Goal: Transaction & Acquisition: Download file/media

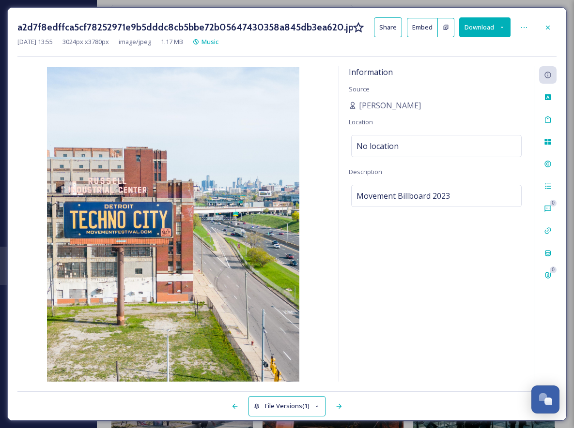
scroll to position [149, 0]
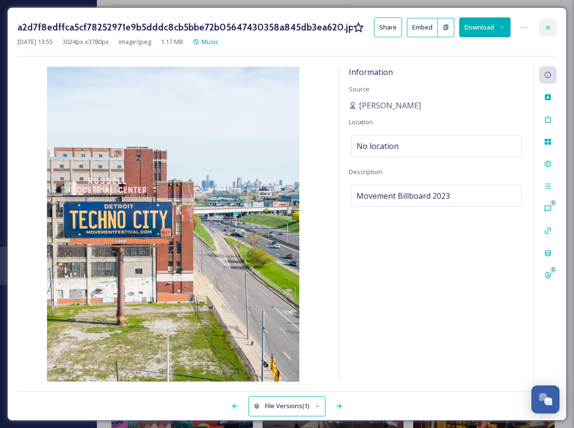
click at [548, 25] on icon at bounding box center [548, 28] width 8 height 8
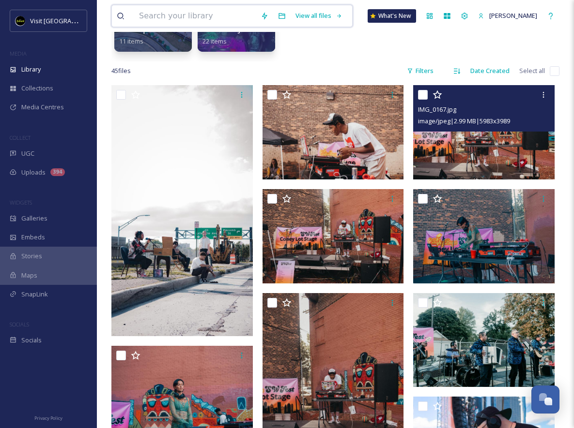
click at [163, 17] on input at bounding box center [194, 15] width 121 height 21
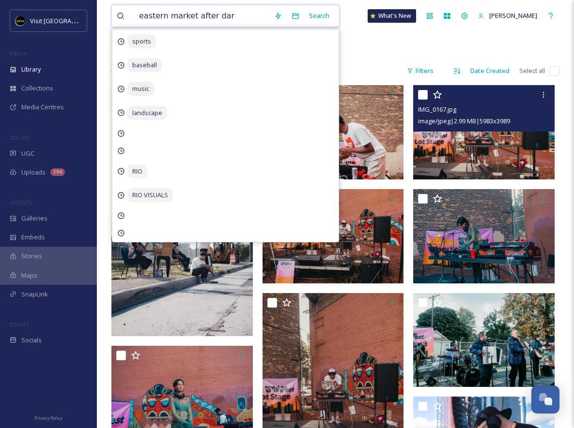
type input "eastern market after dark"
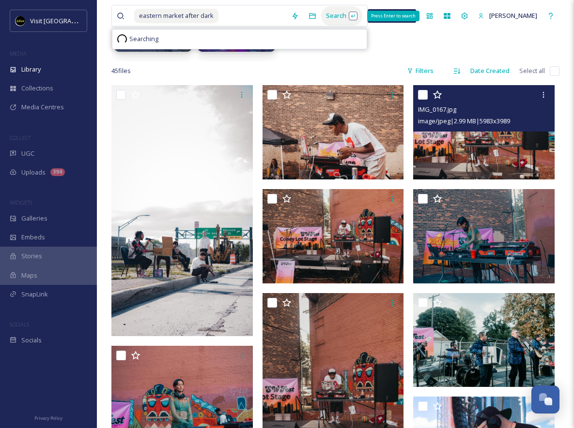
click at [331, 10] on div "Search Press Enter to search" at bounding box center [341, 15] width 41 height 19
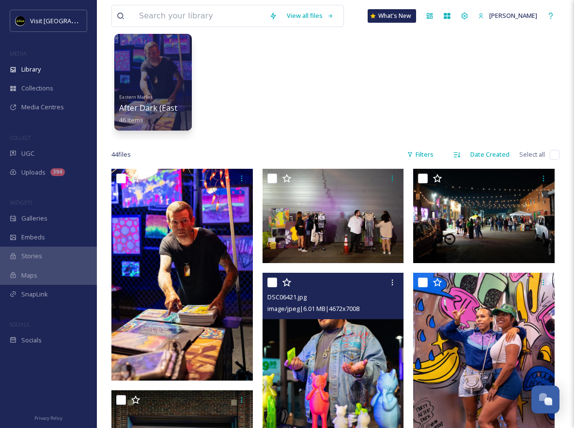
scroll to position [37, 0]
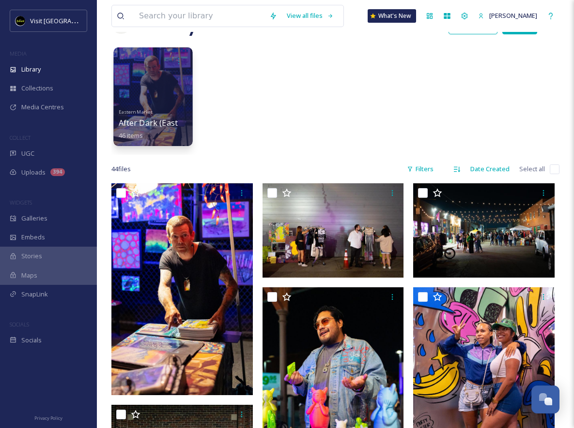
click at [165, 90] on div at bounding box center [152, 96] width 79 height 99
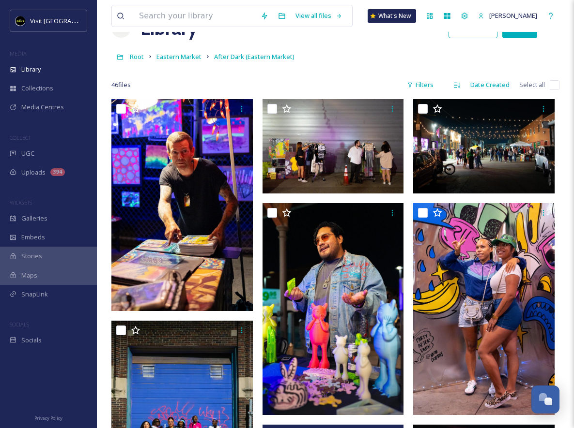
scroll to position [31, 0]
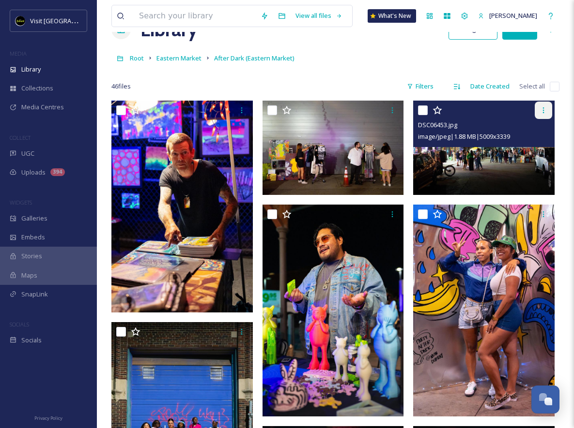
click at [540, 114] on icon at bounding box center [543, 110] width 8 height 8
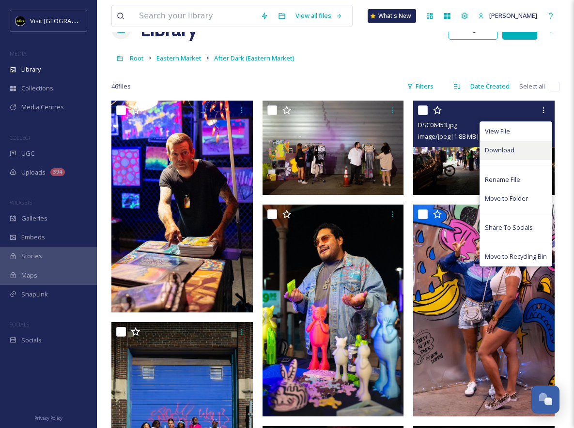
click at [499, 153] on span "Download" at bounding box center [500, 150] width 30 height 9
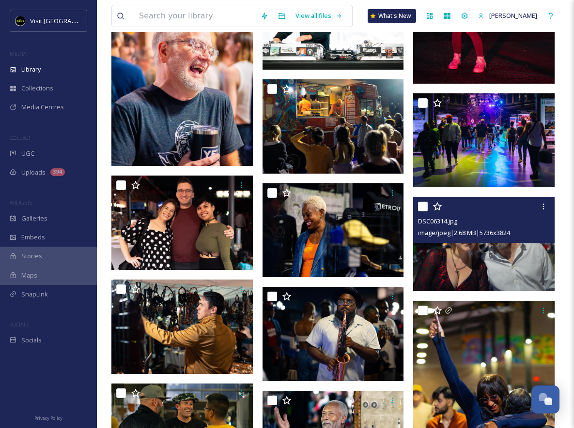
scroll to position [600, 0]
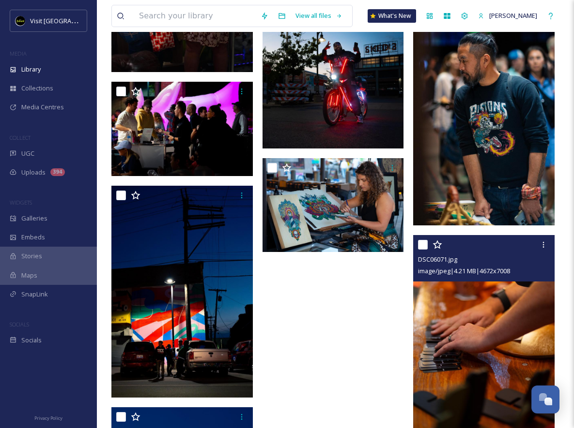
scroll to position [1828, 0]
